Goal: Find specific page/section: Find specific page/section

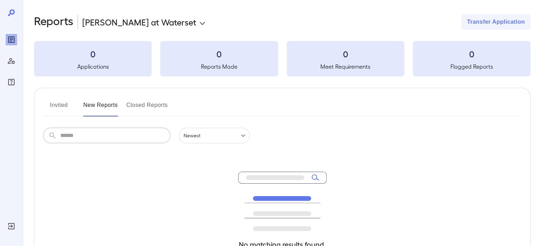
click at [105, 131] on input "text" at bounding box center [115, 136] width 110 height 16
click at [58, 100] on button "Invited" at bounding box center [59, 108] width 32 height 17
click at [71, 133] on input "text" at bounding box center [115, 136] width 110 height 16
click at [107, 109] on button "New Reports" at bounding box center [100, 108] width 35 height 17
click at [142, 107] on button "Closed Reports" at bounding box center [146, 108] width 41 height 17
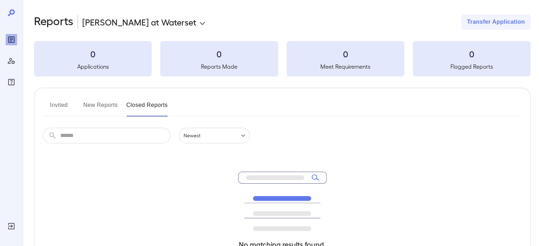
click at [58, 107] on button "Invited" at bounding box center [59, 108] width 32 height 17
click at [68, 134] on input "text" at bounding box center [115, 136] width 110 height 16
